Goal: Find specific page/section: Find specific page/section

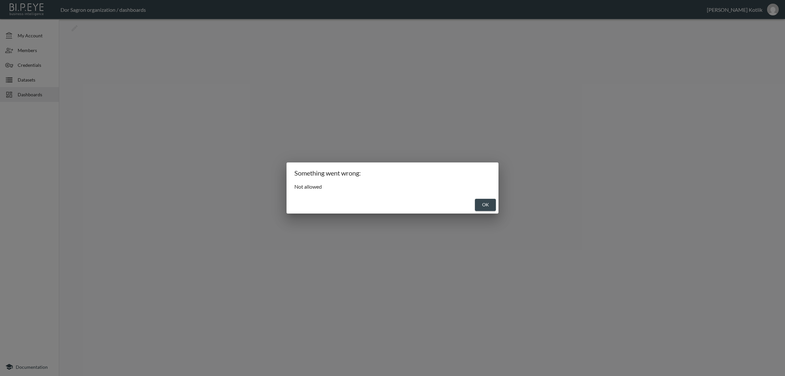
click at [488, 205] on button "OK" at bounding box center [485, 205] width 21 height 12
drag, startPoint x: 490, startPoint y: 207, endPoint x: 328, endPoint y: 182, distance: 164.2
click at [490, 206] on button "OK" at bounding box center [485, 205] width 21 height 12
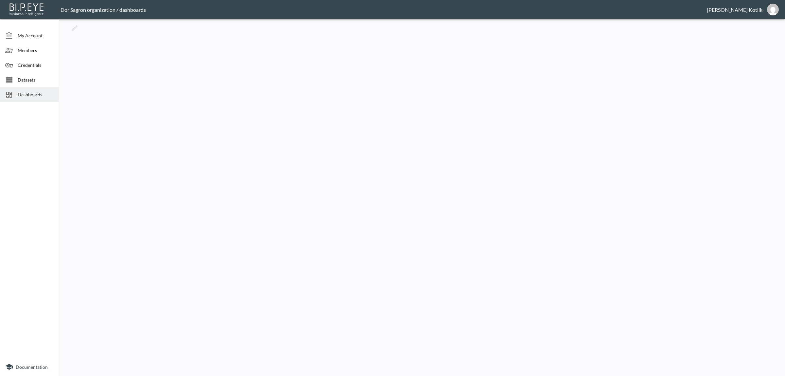
click at [37, 82] on span "Datasets" at bounding box center [36, 79] width 36 height 7
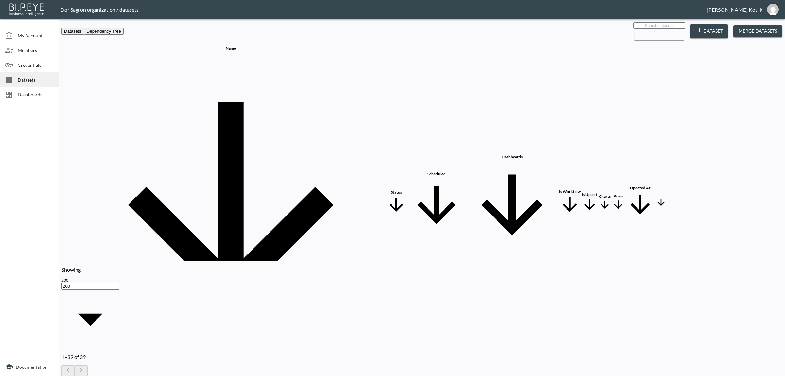
click at [30, 95] on span "Dashboards" at bounding box center [36, 94] width 36 height 7
